Goal: Transaction & Acquisition: Purchase product/service

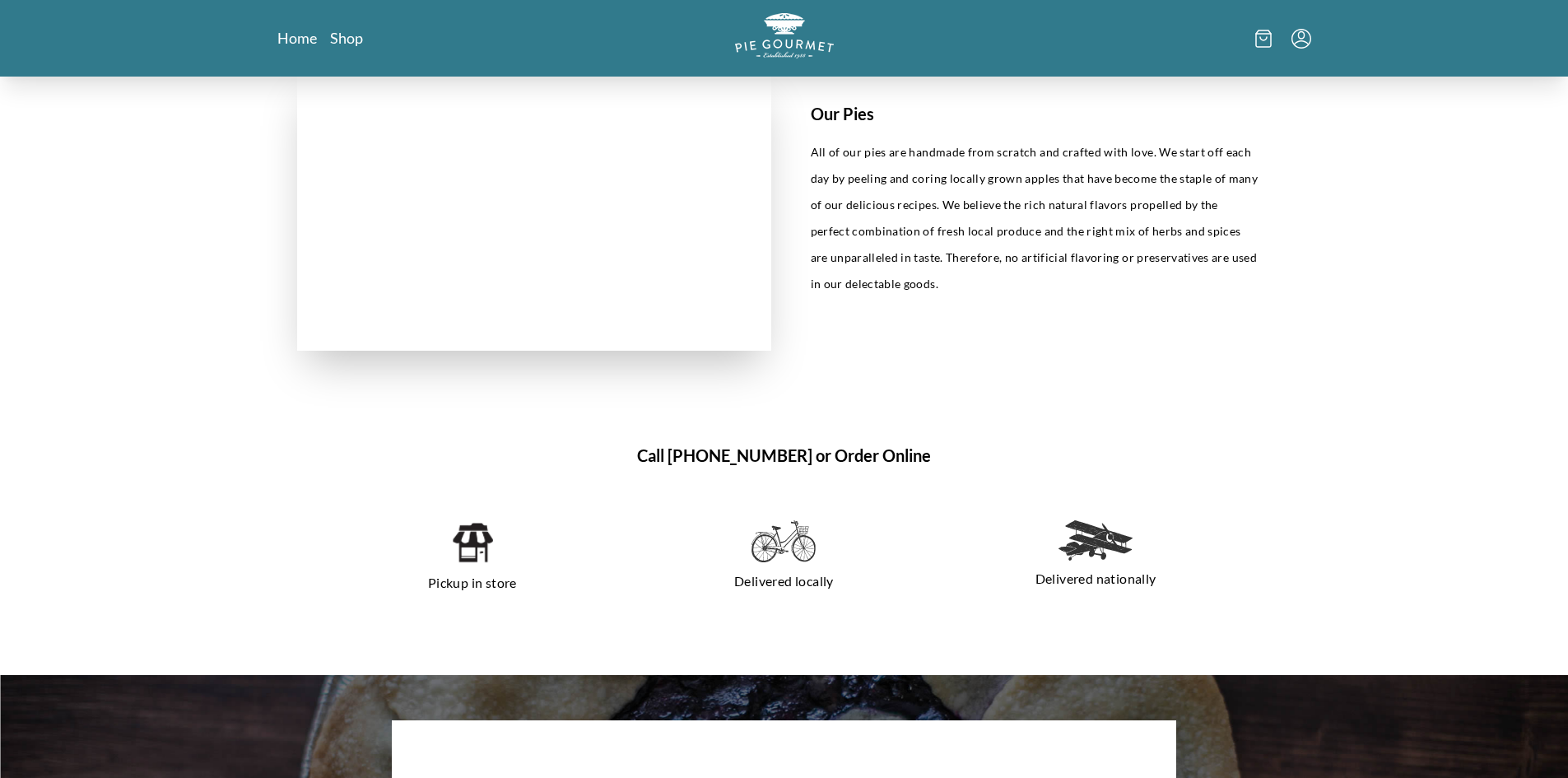
scroll to position [946, 0]
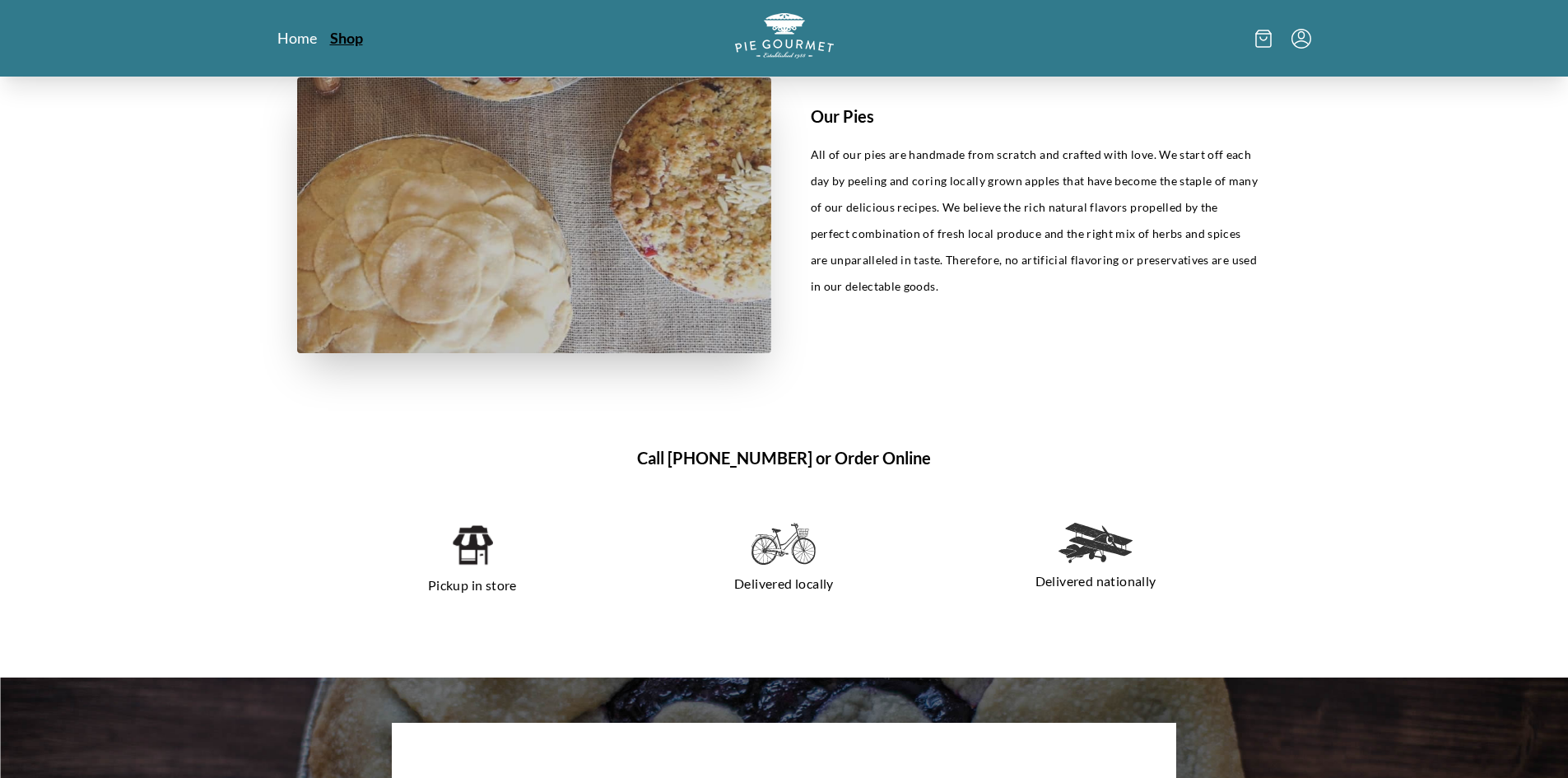
click at [356, 39] on link "Shop" at bounding box center [346, 38] width 33 height 20
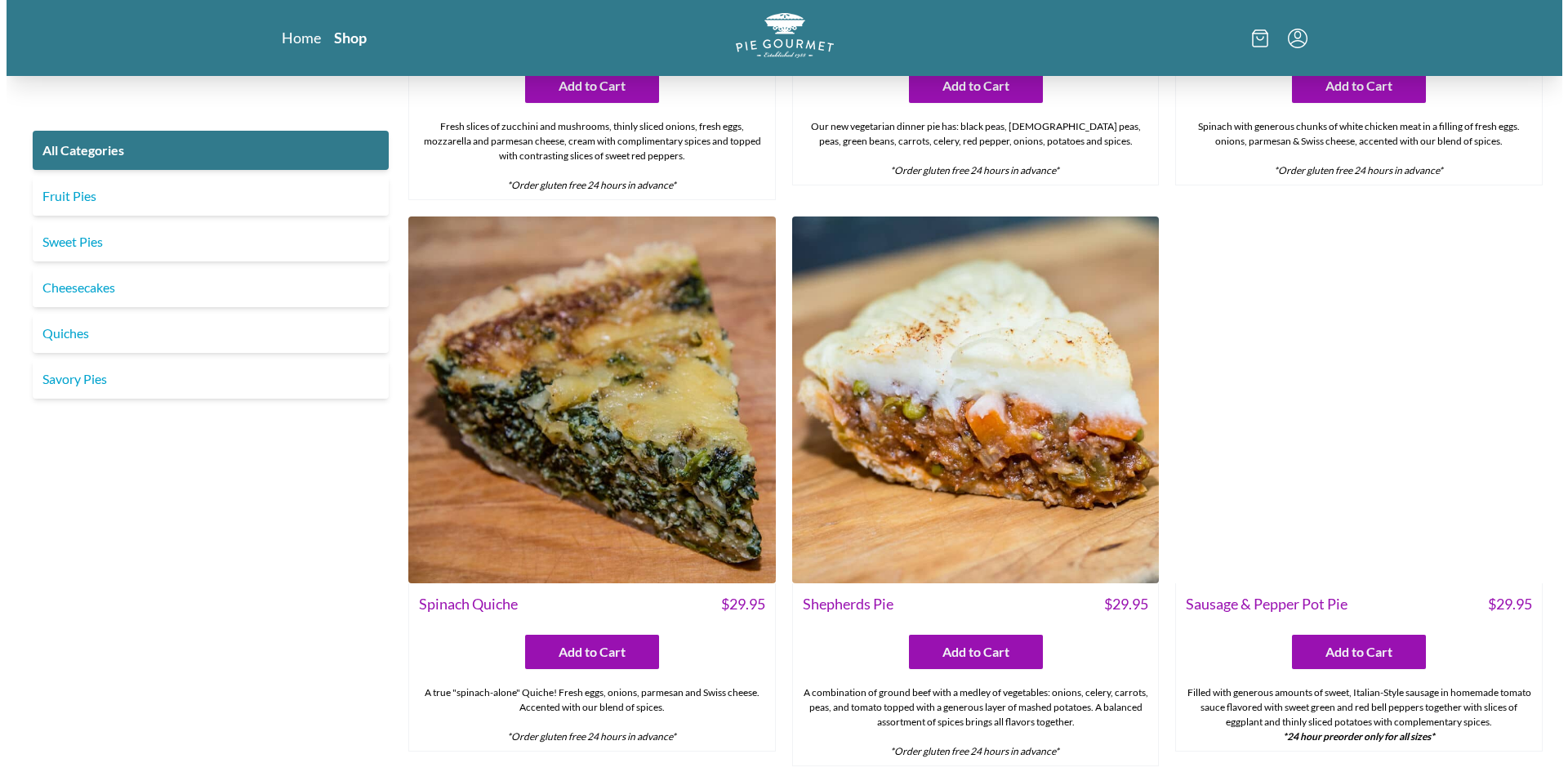
scroll to position [1654, 0]
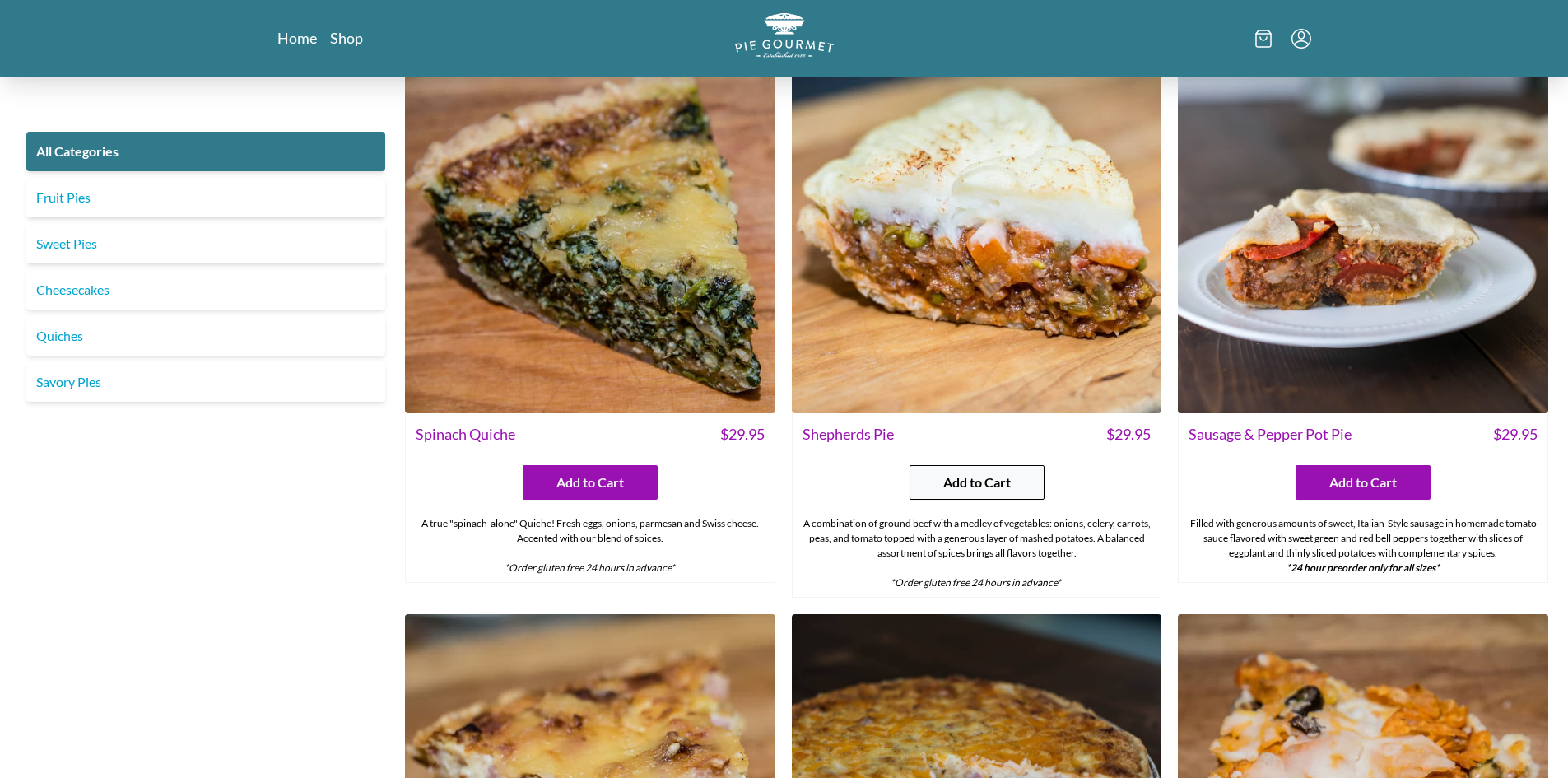
click at [991, 495] on button "Add to Cart" at bounding box center [977, 482] width 135 height 35
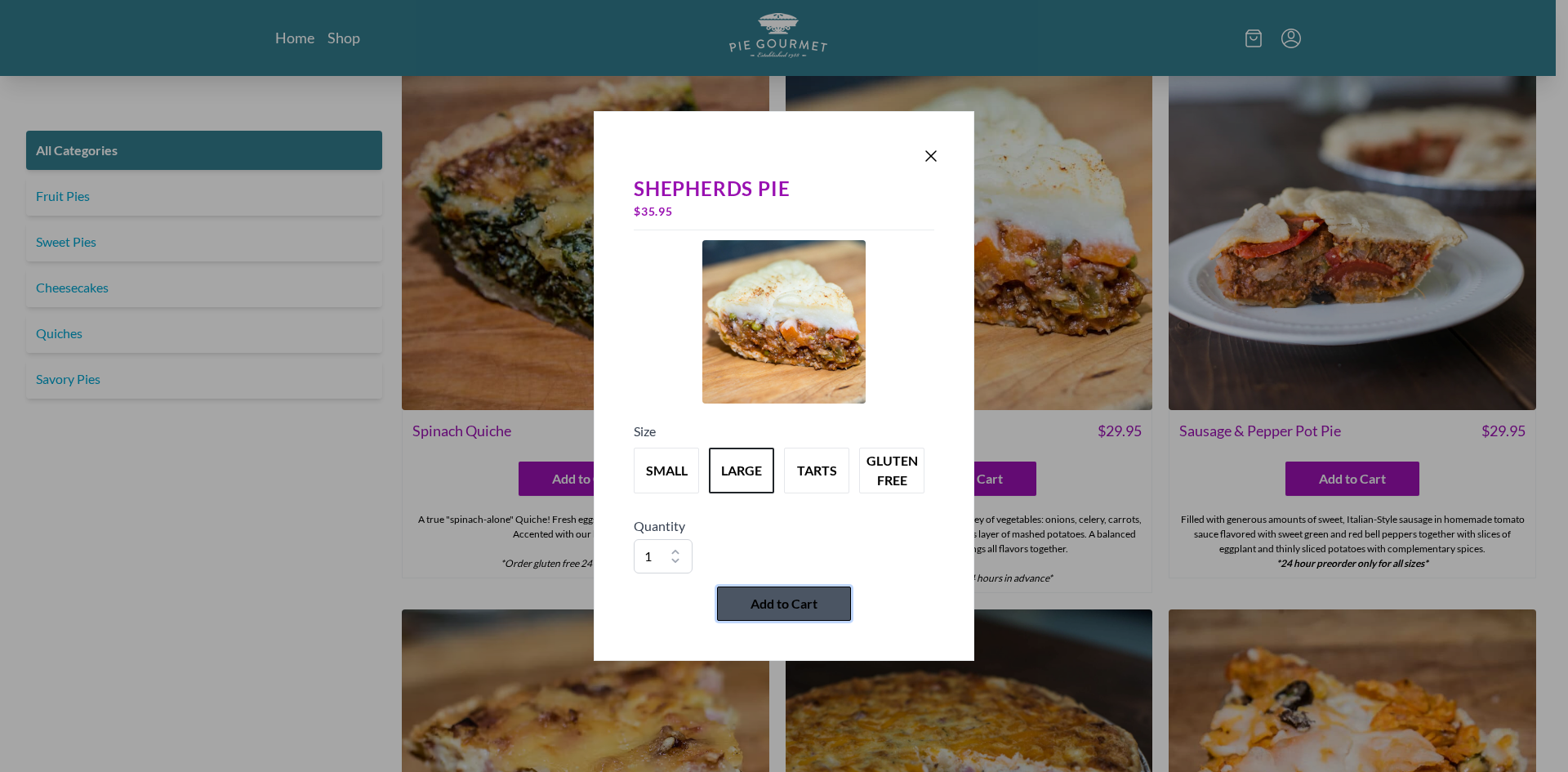
click at [806, 611] on span "Add to Cart" at bounding box center [784, 603] width 67 height 20
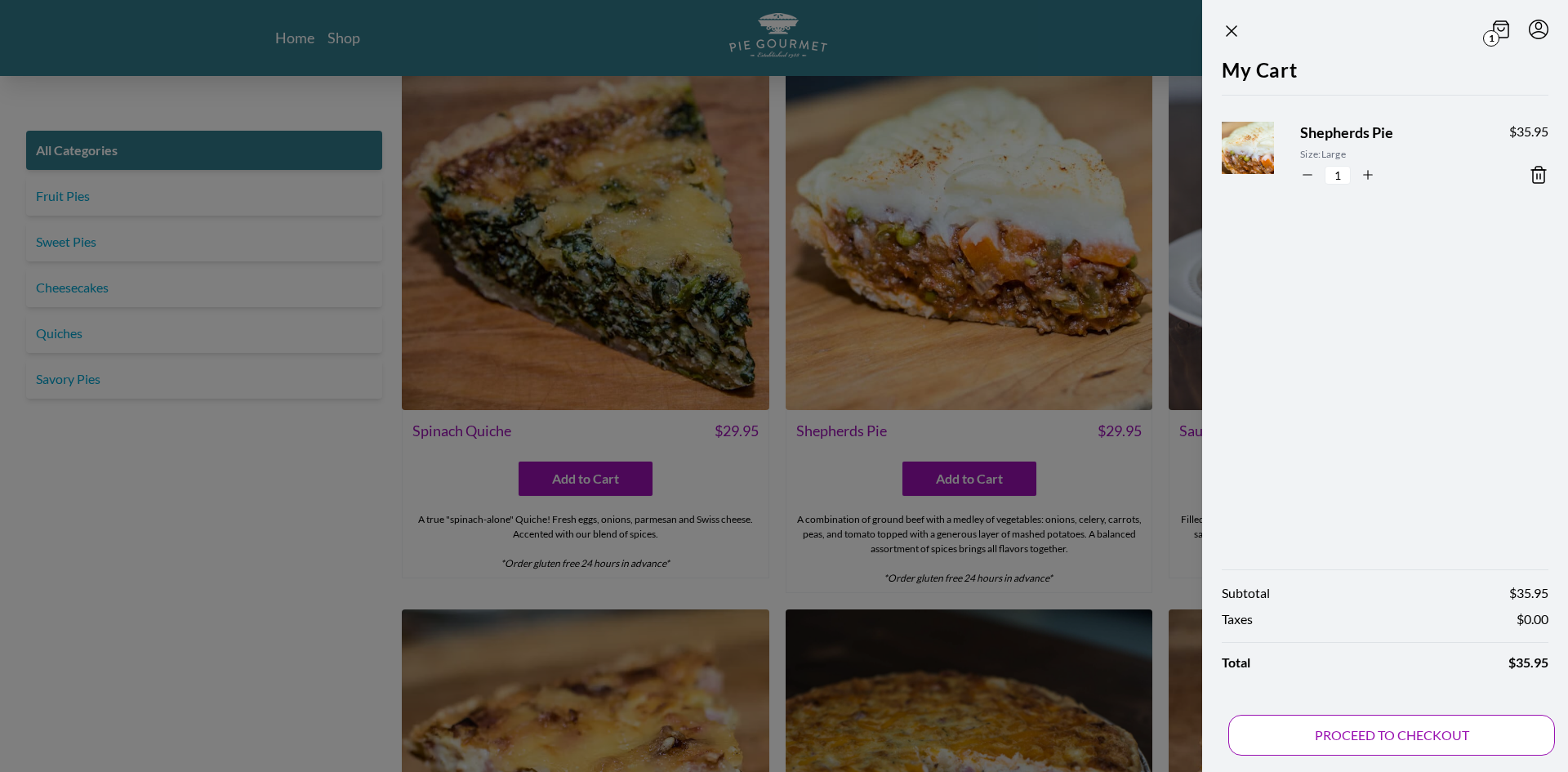
click at [1457, 740] on button "PROCEED TO CHECKOUT" at bounding box center [1391, 734] width 326 height 41
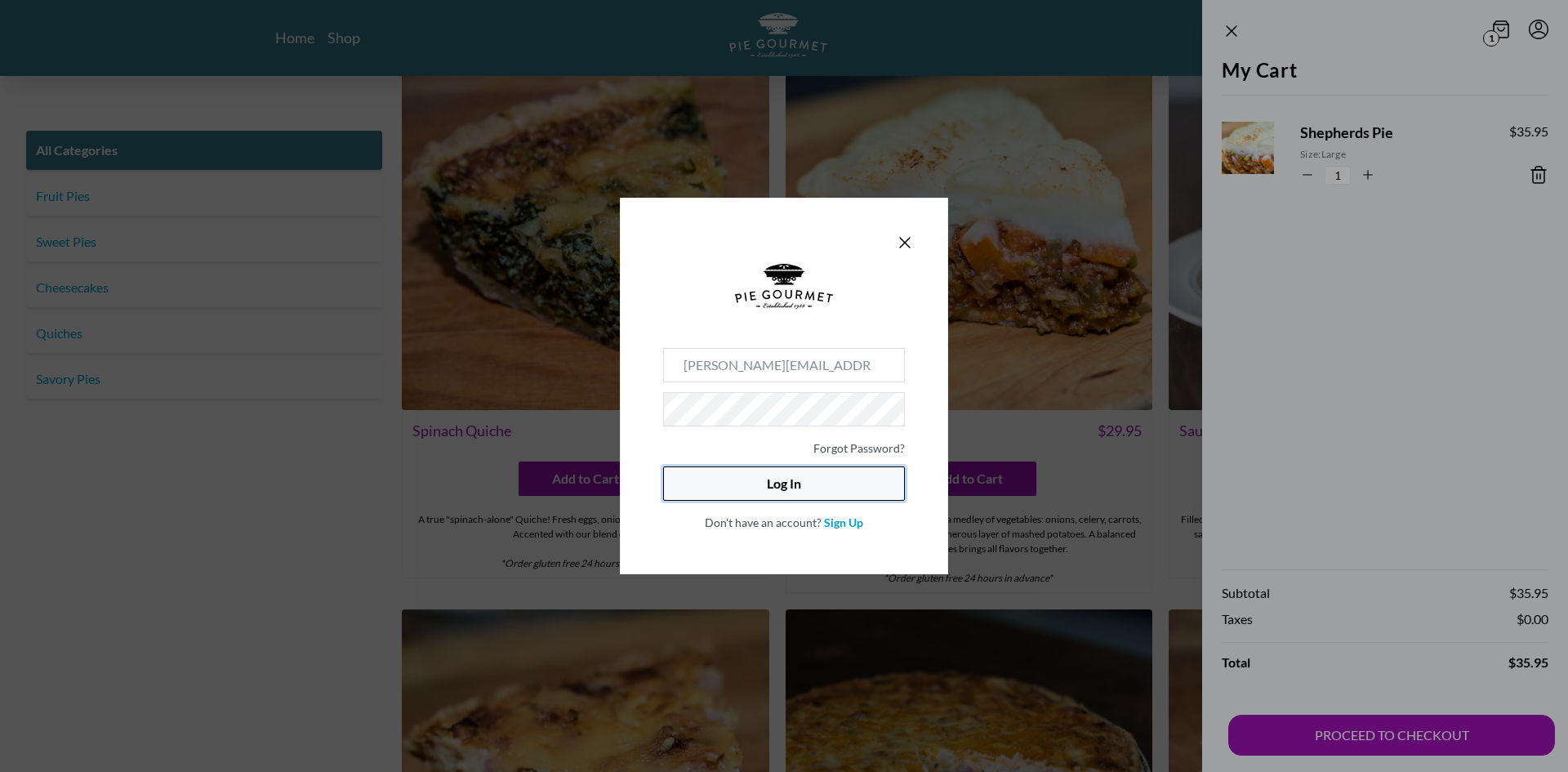
click at [828, 491] on button "Log In" at bounding box center [784, 484] width 242 height 34
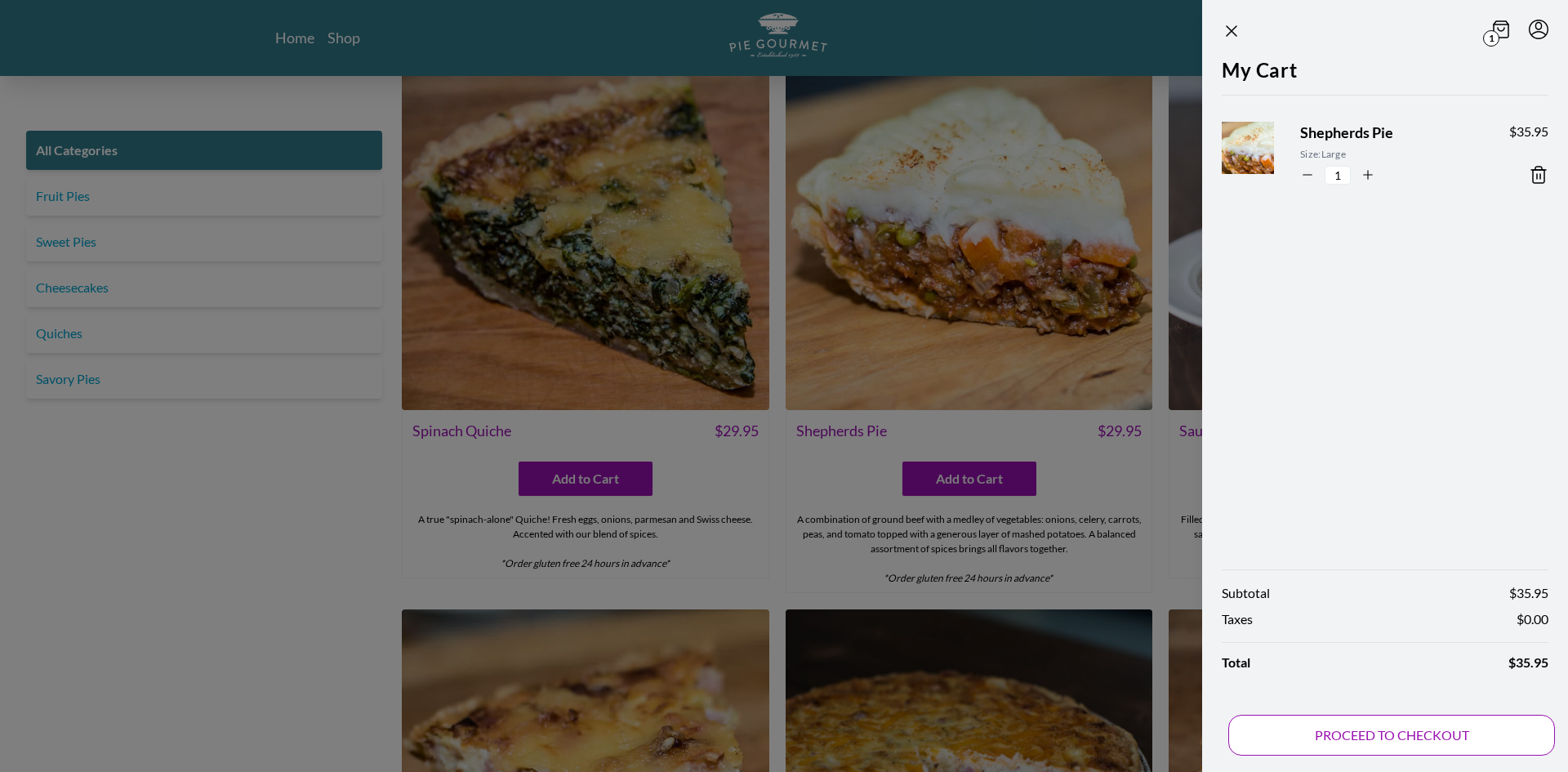
click at [1416, 714] on button "PROCEED TO CHECKOUT" at bounding box center [1391, 734] width 326 height 41
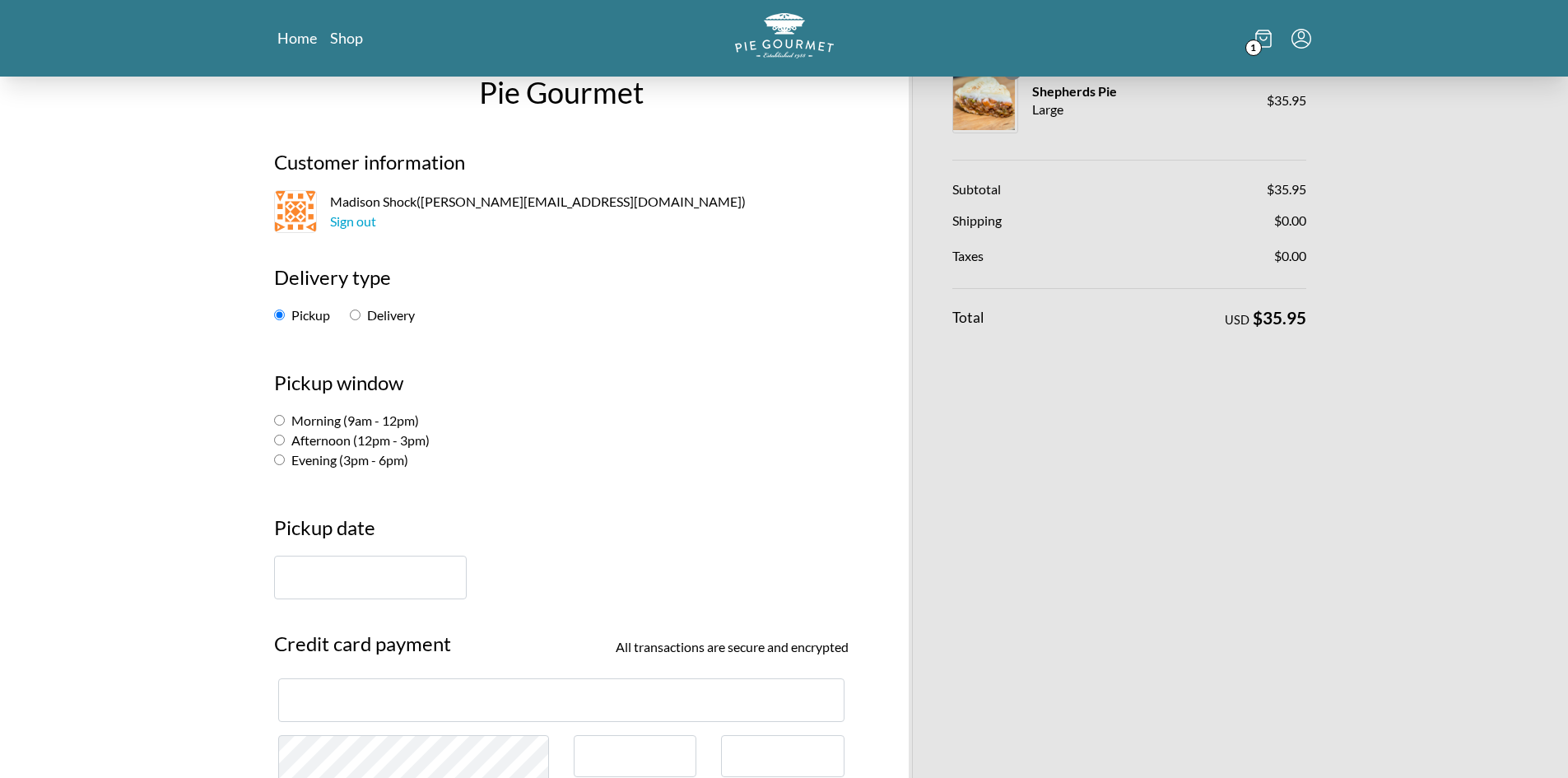
scroll to position [41, 0]
click at [368, 316] on label "Delivery" at bounding box center [382, 316] width 65 height 16
click at [361, 316] on input "Delivery" at bounding box center [355, 317] width 11 height 11
radio input "true"
select select "-1"
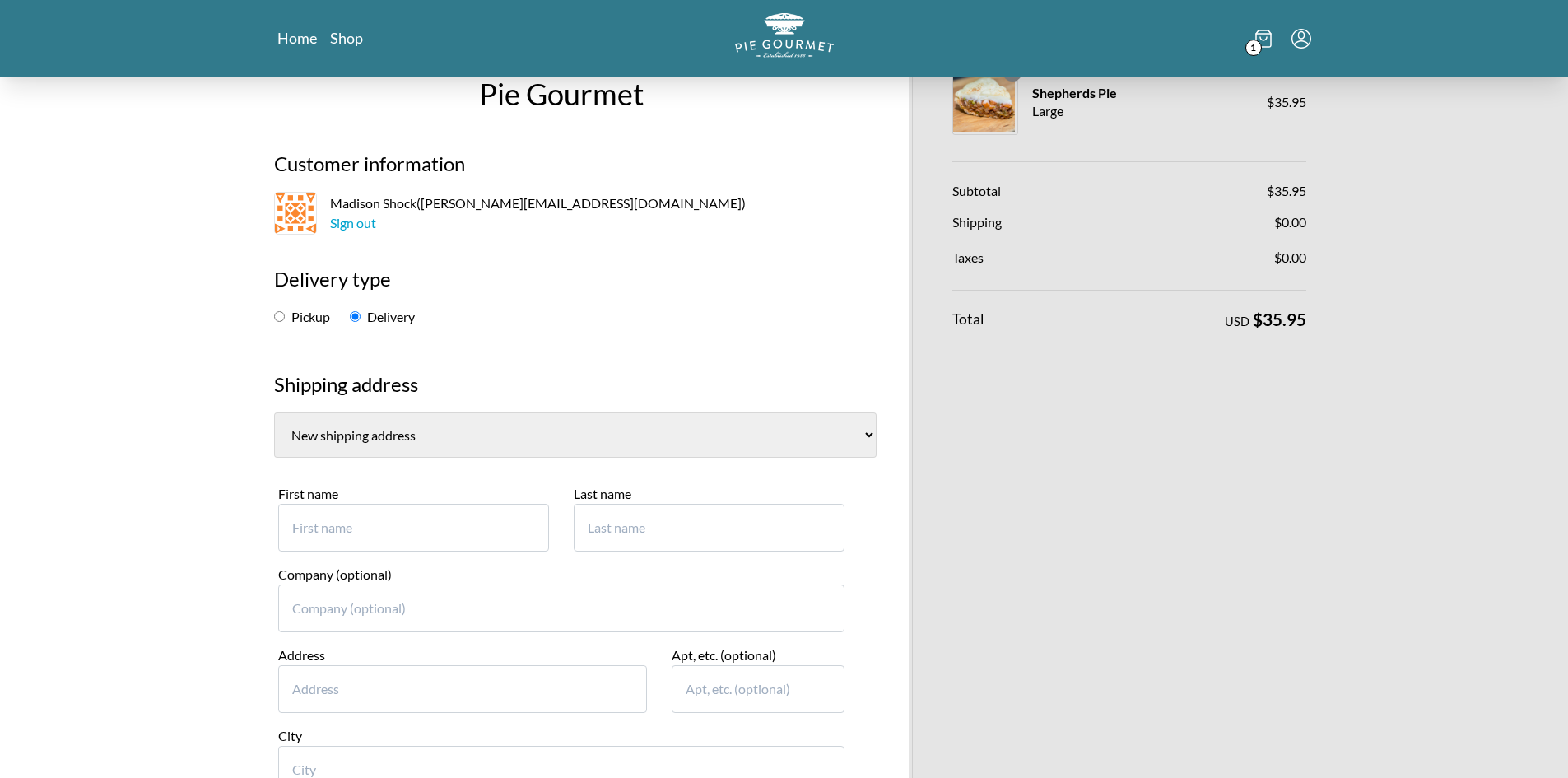
click at [382, 535] on input "First name" at bounding box center [414, 527] width 270 height 47
click at [454, 611] on input "Company (optional)" at bounding box center [562, 608] width 566 height 47
paste input "[STREET_ADDRESS]"
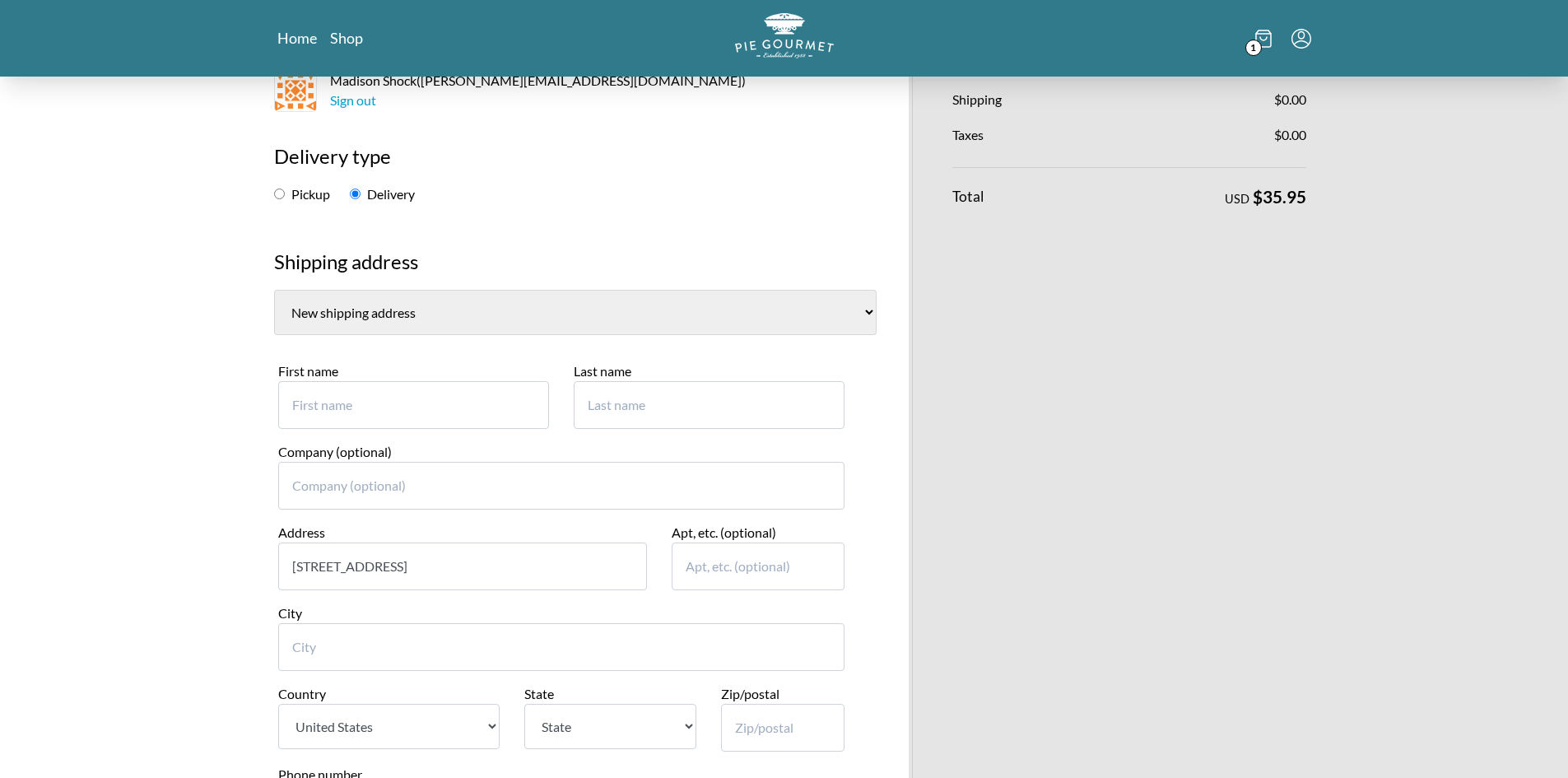
scroll to position [226, 0]
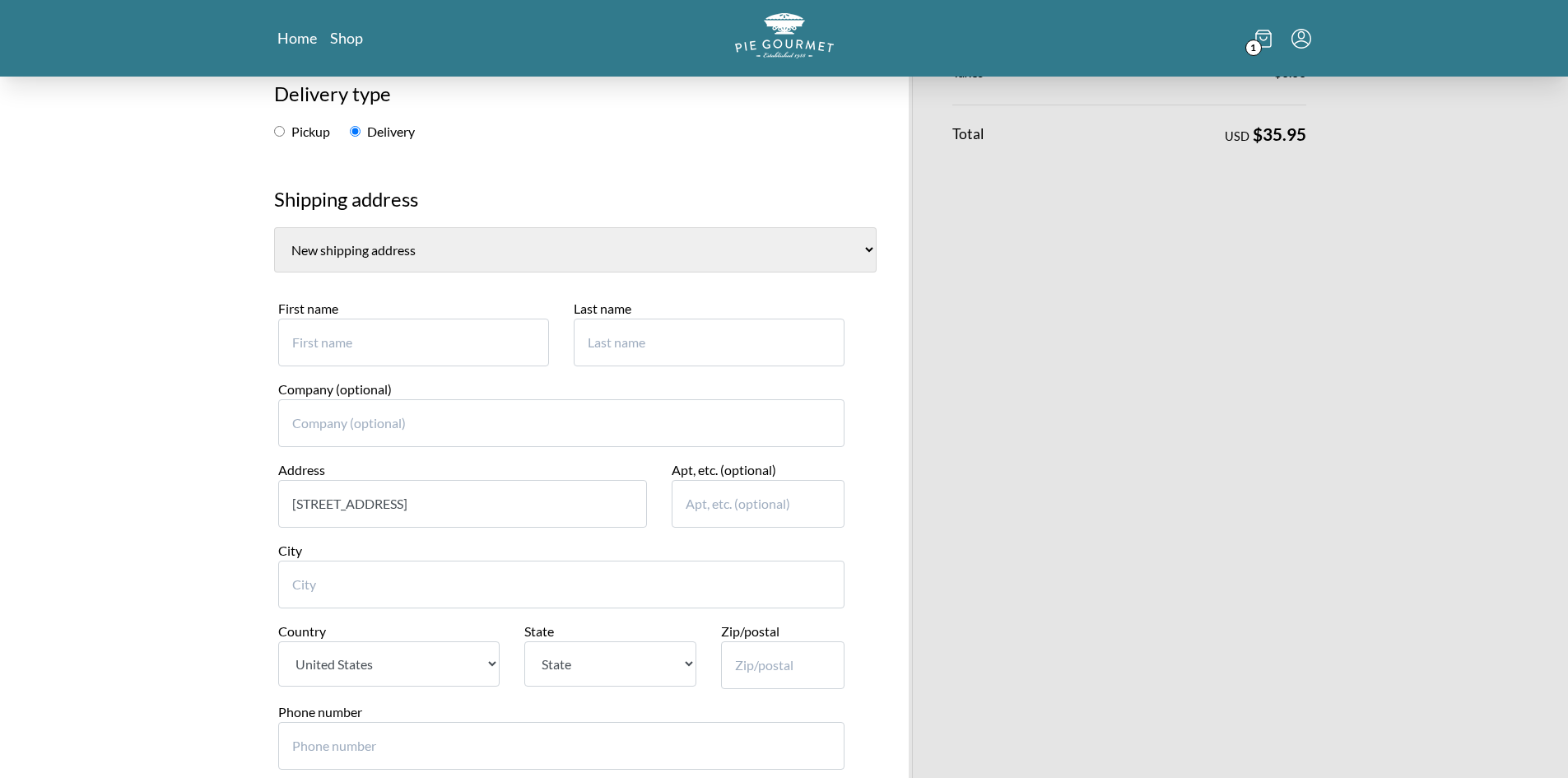
click at [557, 509] on input "[STREET_ADDRESS]" at bounding box center [463, 503] width 370 height 47
type input "[STREET_ADDRESS]"
click at [763, 654] on input "Zip/postal" at bounding box center [782, 665] width 123 height 47
paste input "20112"
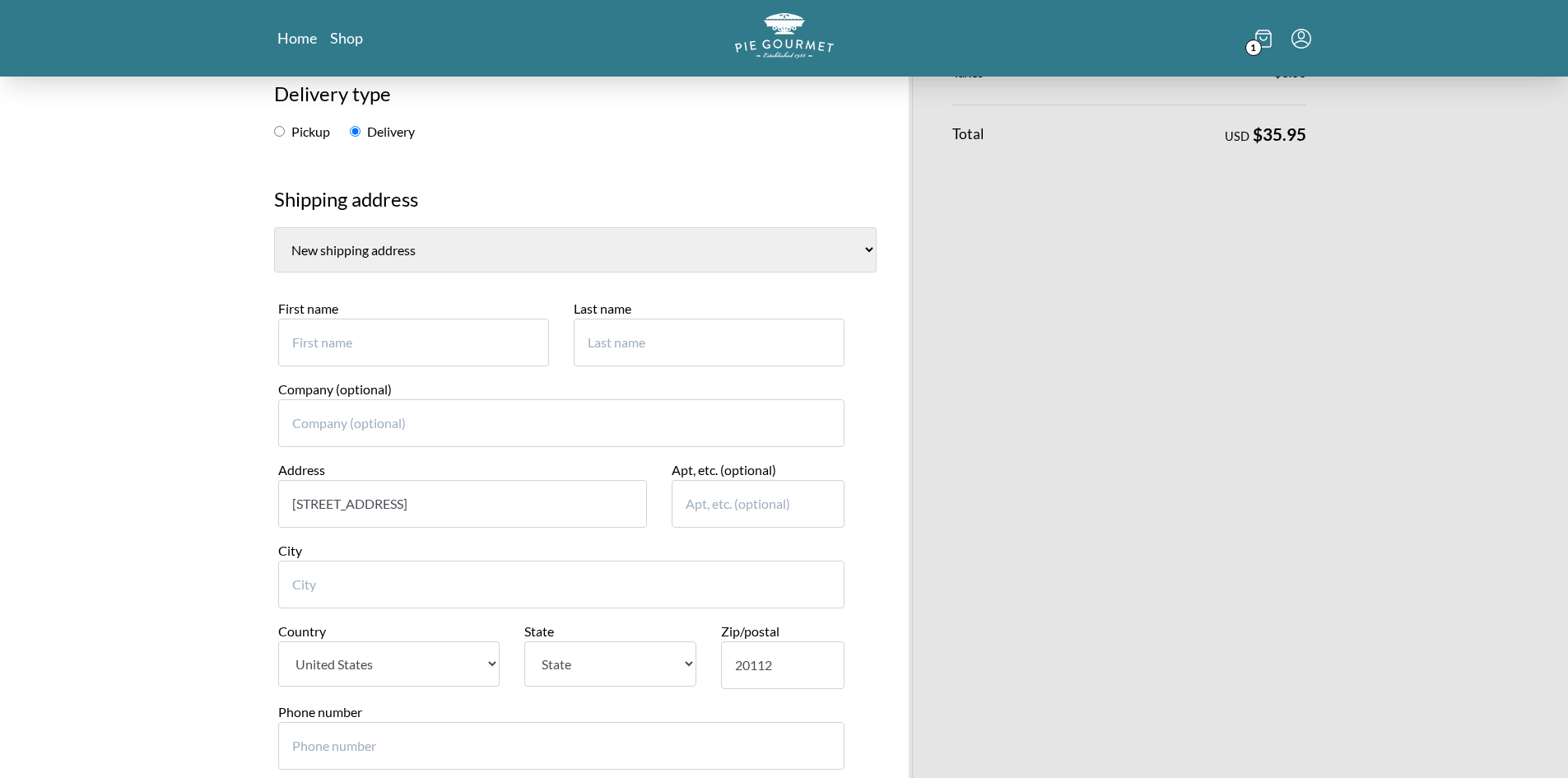
type input "20112"
click at [566, 660] on select "State [US_STATE] [US_STATE] [US_STATE] [US_STATE] [US_STATE] [US_STATE] [US_STA…" at bounding box center [610, 664] width 172 height 46
select select "VA"
click at [524, 641] on select "State [US_STATE] [US_STATE] [US_STATE] [US_STATE] [US_STATE] [US_STATE] [US_STA…" at bounding box center [610, 664] width 172 height 46
click at [469, 503] on input "[STREET_ADDRESS]" at bounding box center [463, 503] width 370 height 47
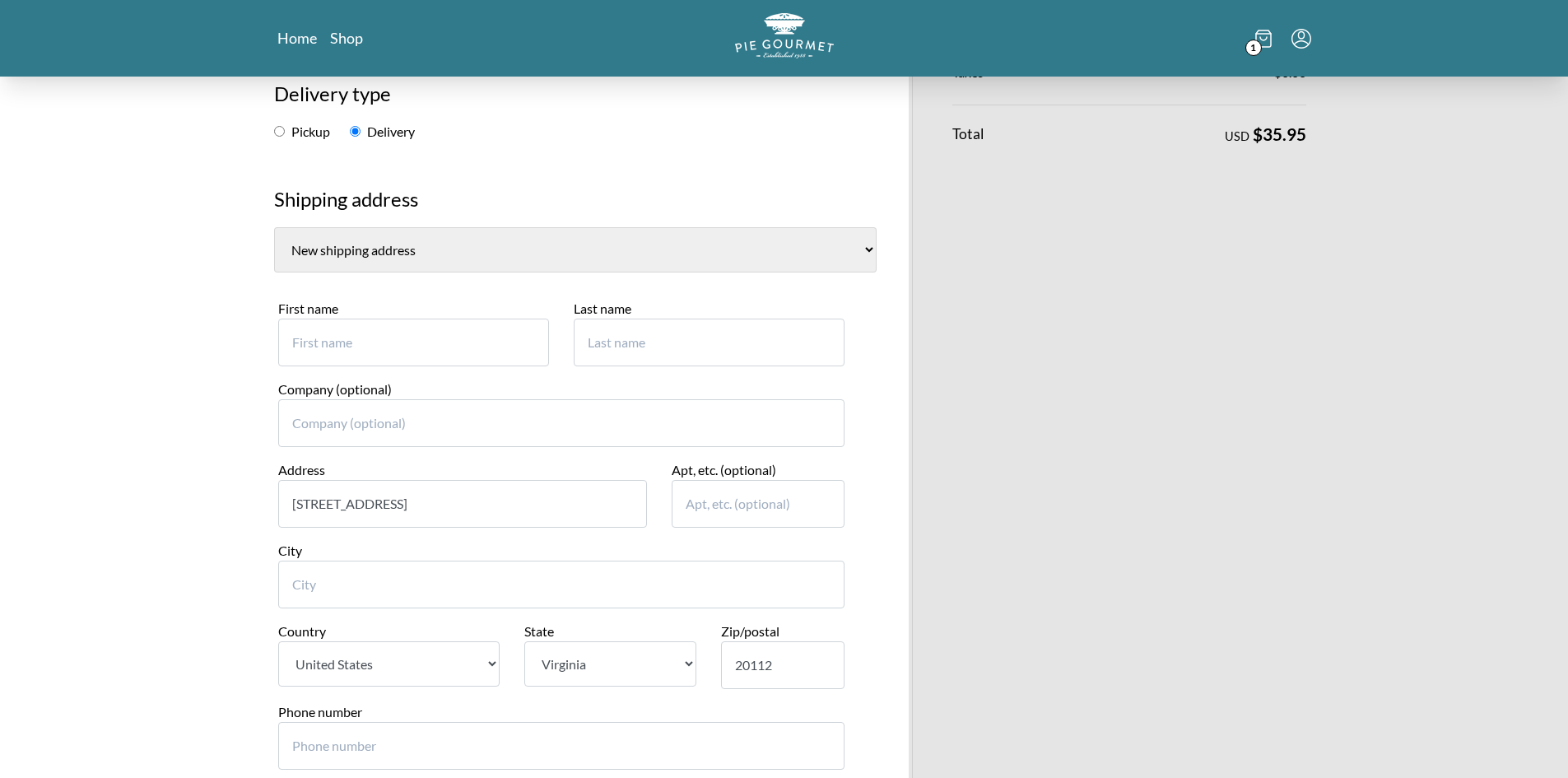
click at [469, 503] on input "[STREET_ADDRESS]" at bounding box center [463, 503] width 370 height 47
type input "[STREET_ADDRESS]"
click at [372, 669] on select "[GEOGRAPHIC_DATA]" at bounding box center [389, 664] width 221 height 46
click at [442, 587] on input "City" at bounding box center [562, 584] width 566 height 47
paste input "Manassas"
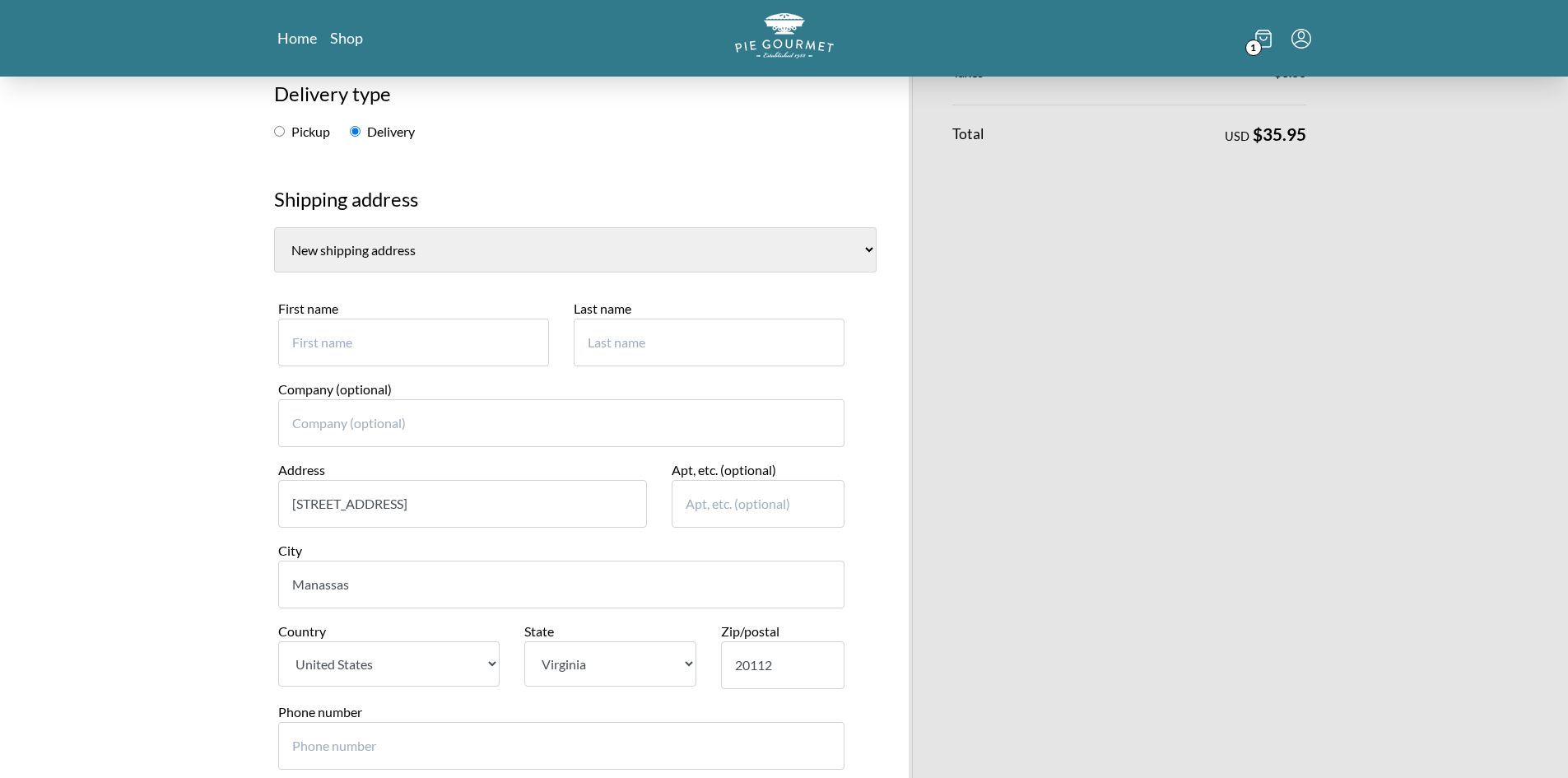
type input "Manassas"
click at [541, 517] on input "[STREET_ADDRESS]" at bounding box center [463, 503] width 370 height 47
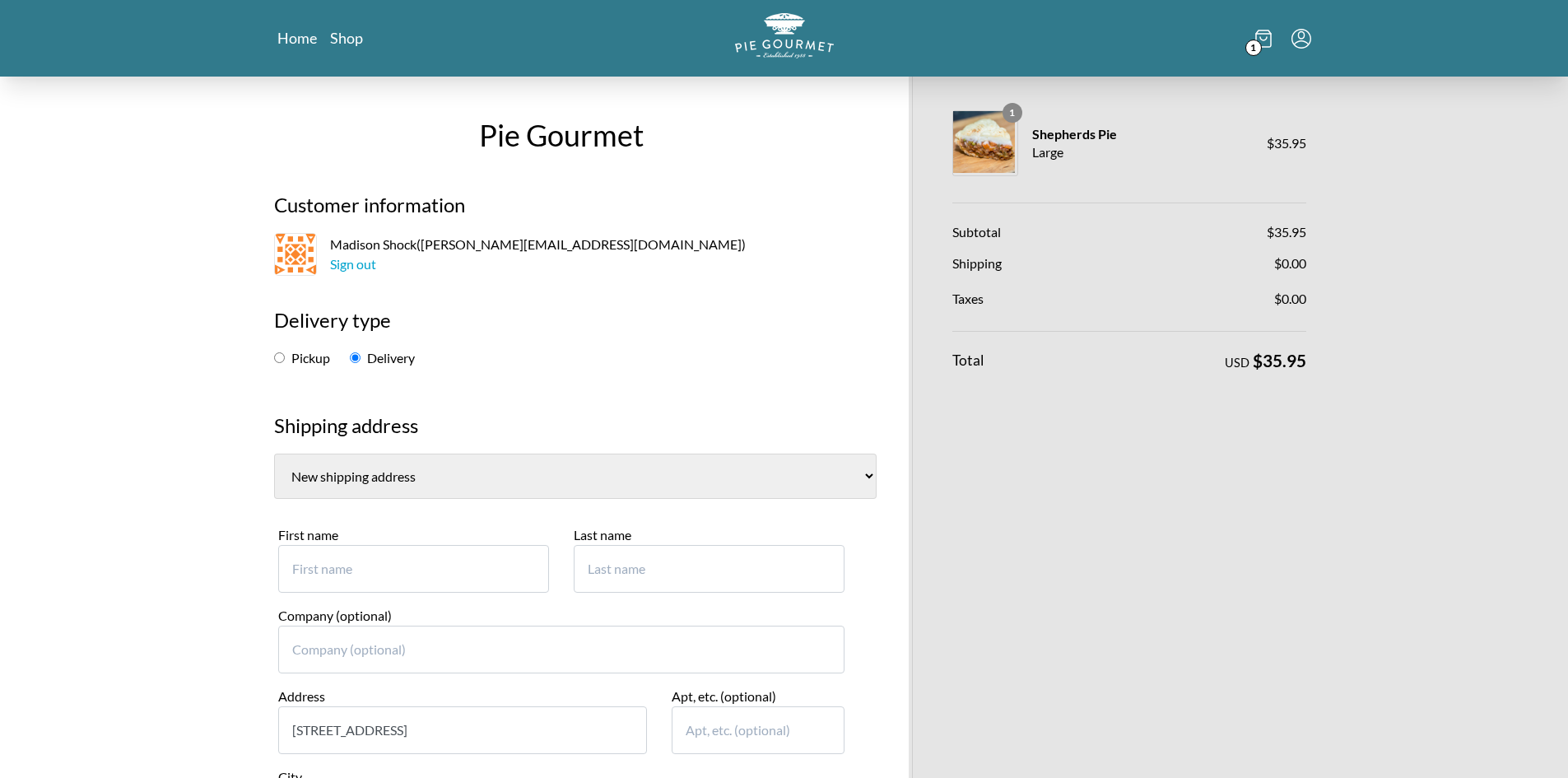
type input "[STREET_ADDRESS]"
